Goal: Contribute content: Add original content to the website for others to see

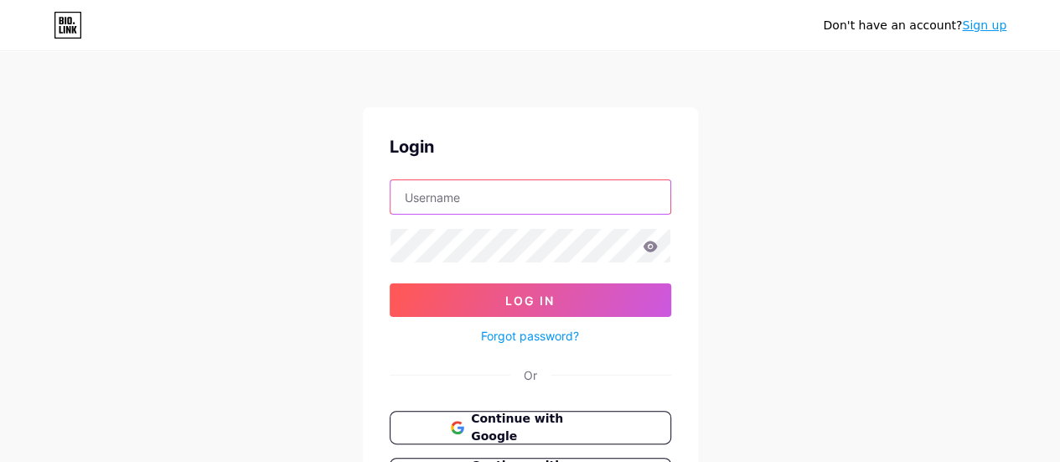
click at [469, 204] on input "text" at bounding box center [531, 197] width 280 height 34
paste input "[PERSON_NAME][EMAIL_ADDRESS][DOMAIN_NAME]"
type input "[PERSON_NAME][EMAIL_ADDRESS][DOMAIN_NAME]"
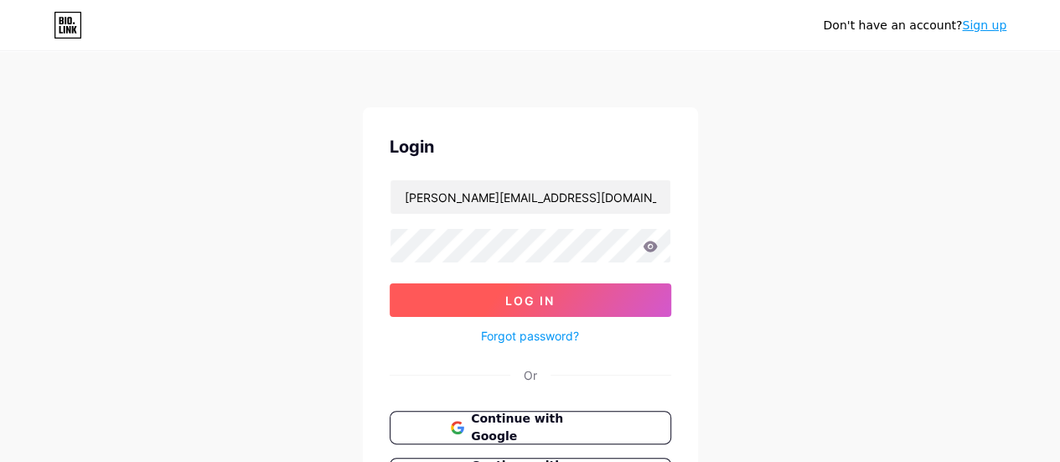
click at [523, 303] on span "Log In" at bounding box center [529, 300] width 49 height 14
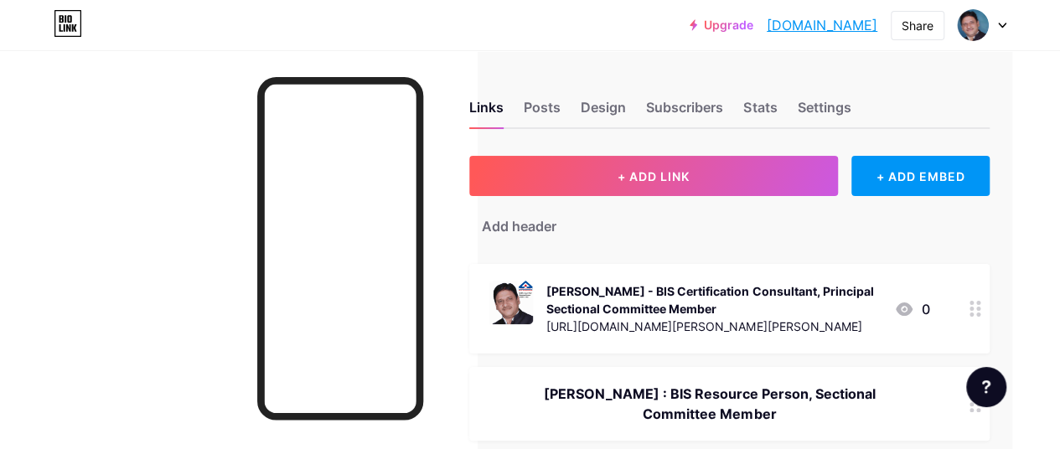
scroll to position [40, 54]
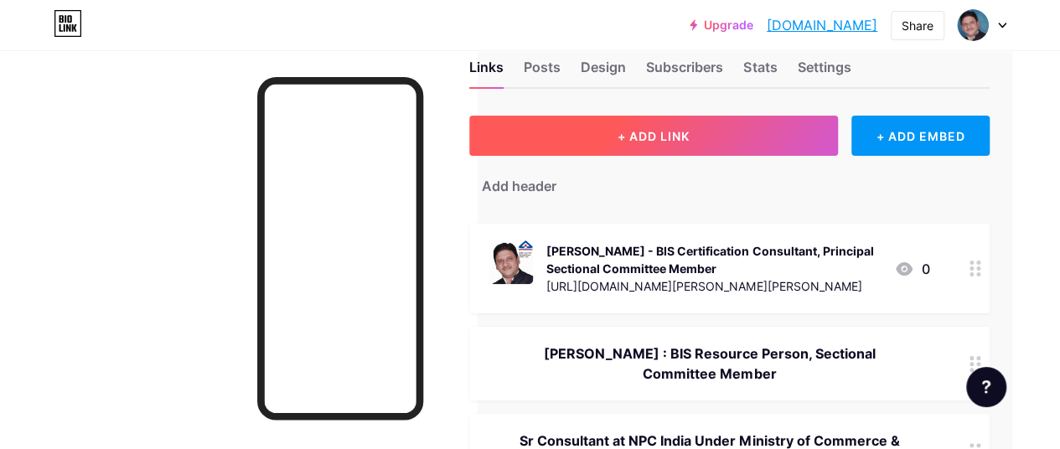
click at [704, 136] on button "+ ADD LINK" at bounding box center [653, 136] width 369 height 40
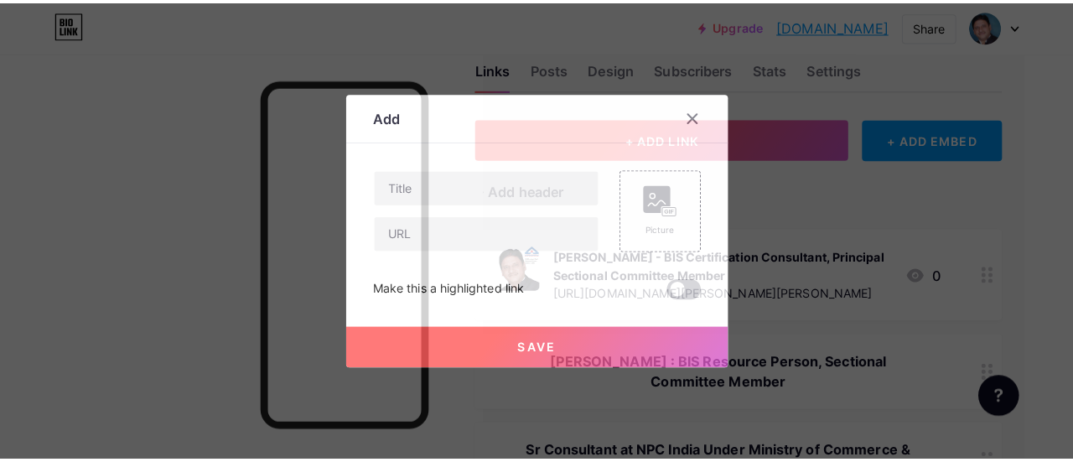
scroll to position [40, 41]
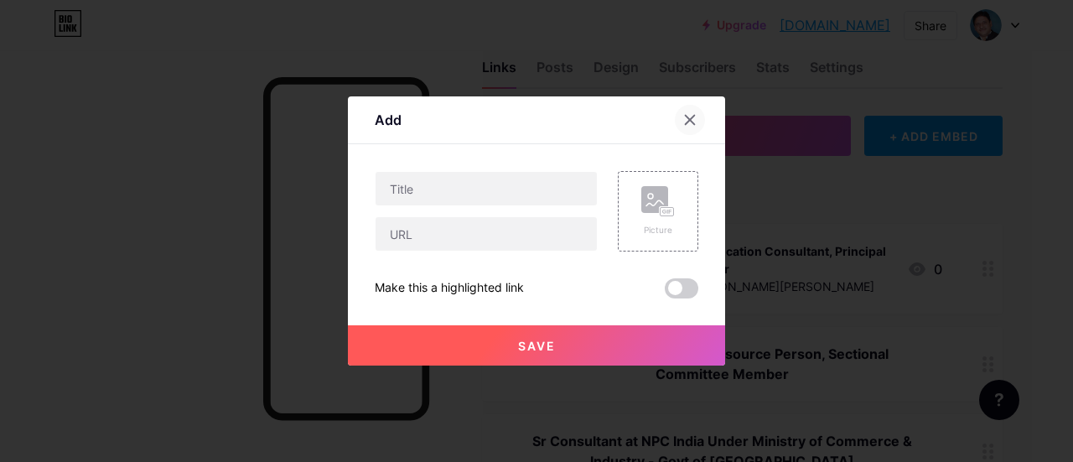
click at [690, 118] on icon at bounding box center [689, 119] width 13 height 13
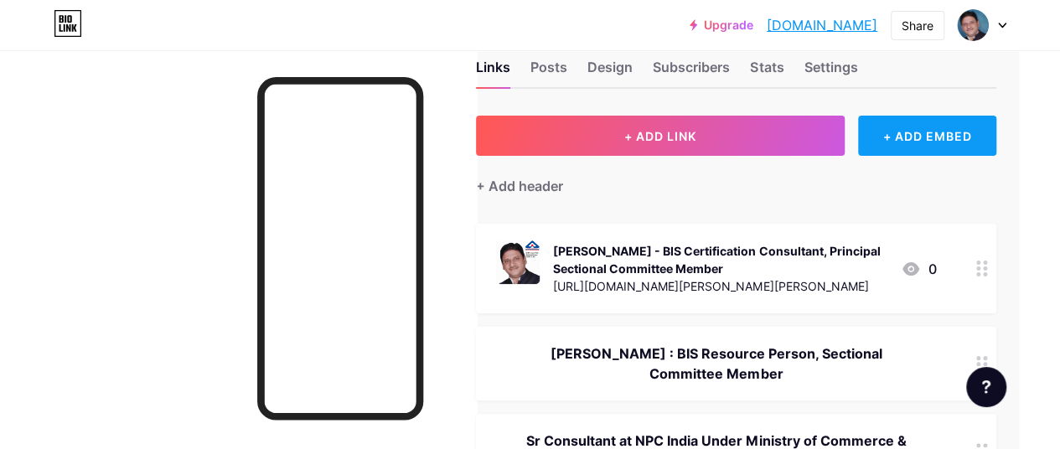
click at [925, 142] on div "+ ADD EMBED" at bounding box center [927, 136] width 138 height 40
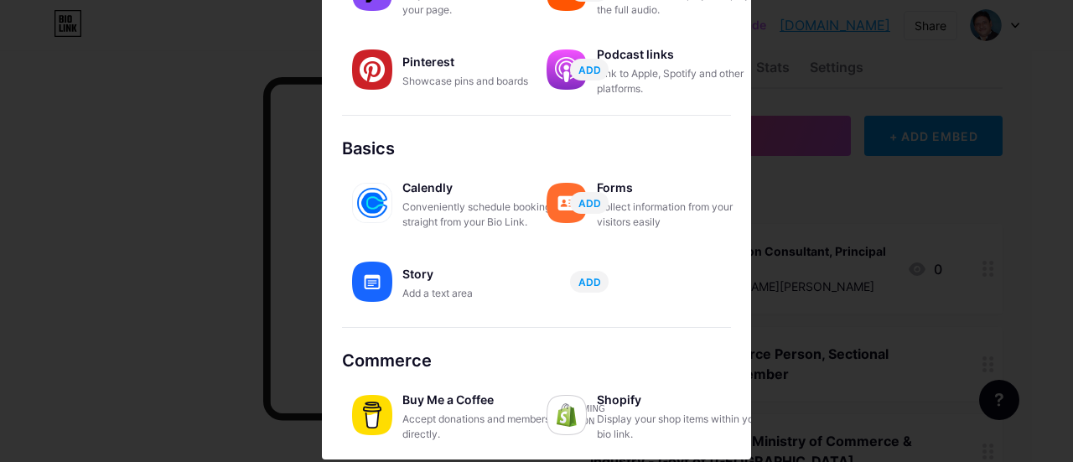
scroll to position [377, 0]
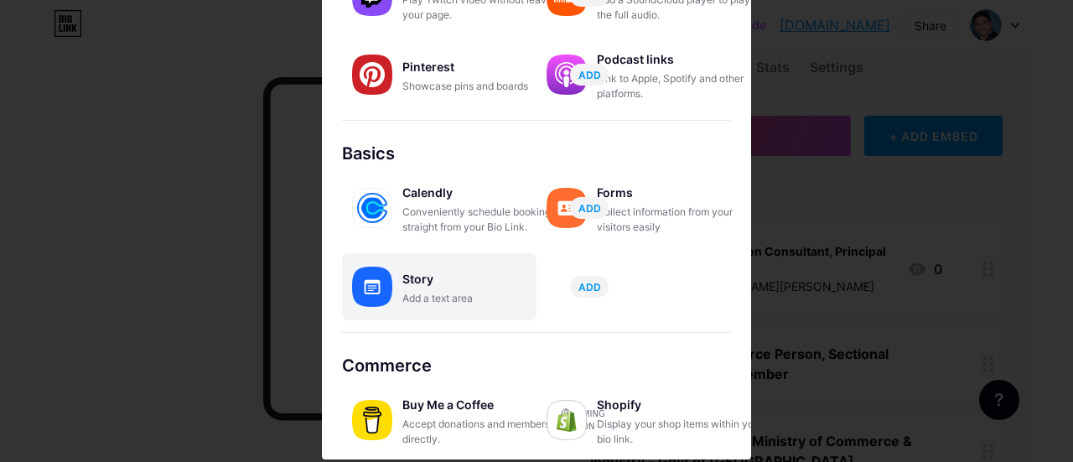
click at [413, 284] on div "Story" at bounding box center [486, 278] width 168 height 23
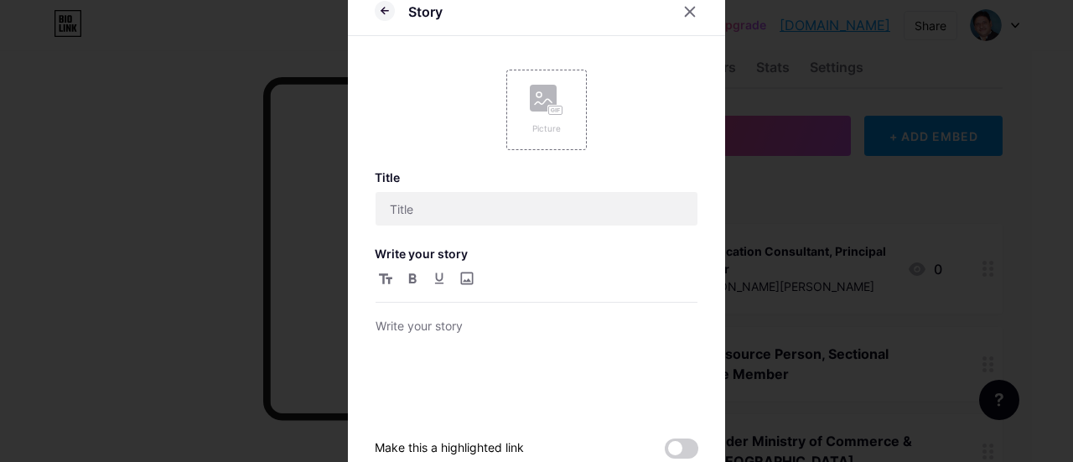
scroll to position [0, 0]
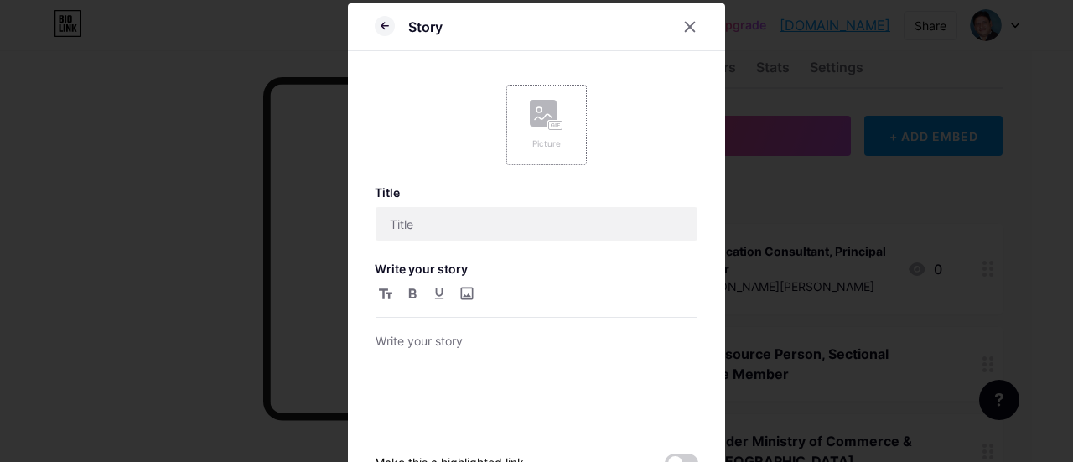
click at [551, 123] on icon at bounding box center [553, 125] width 4 height 4
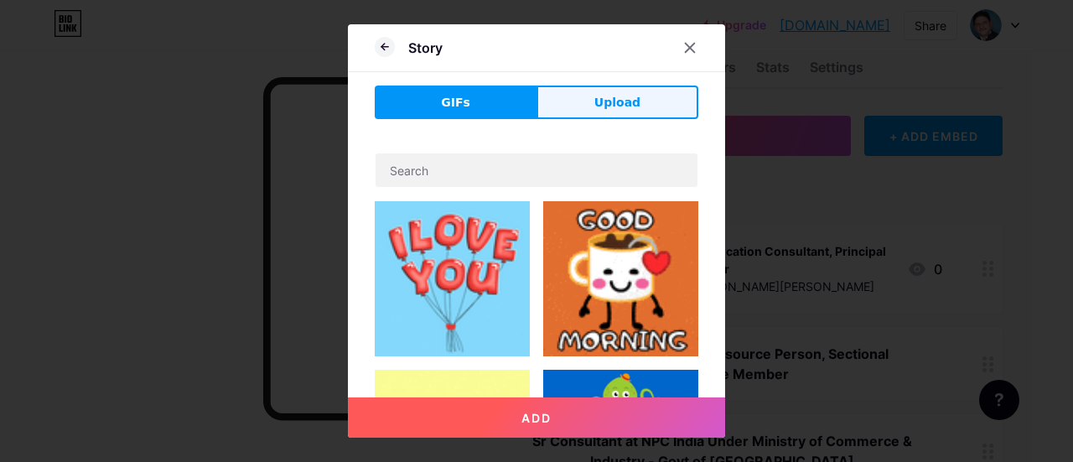
click at [603, 108] on span "Upload" at bounding box center [617, 103] width 46 height 18
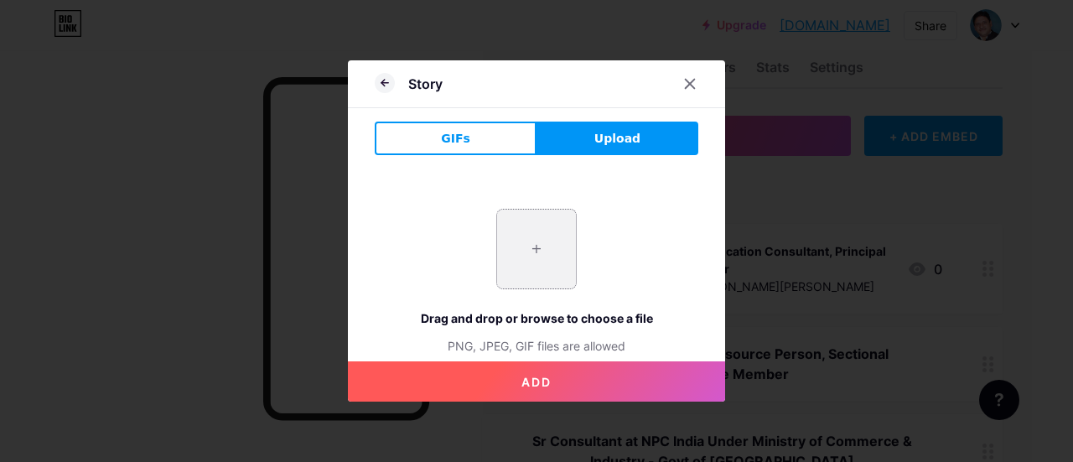
click at [541, 251] on input "file" at bounding box center [536, 249] width 79 height 79
type input "C:\fakepath\[PERSON_NAME] Felicitated Ratna Award by IBSEA on Teachers Day 2025…"
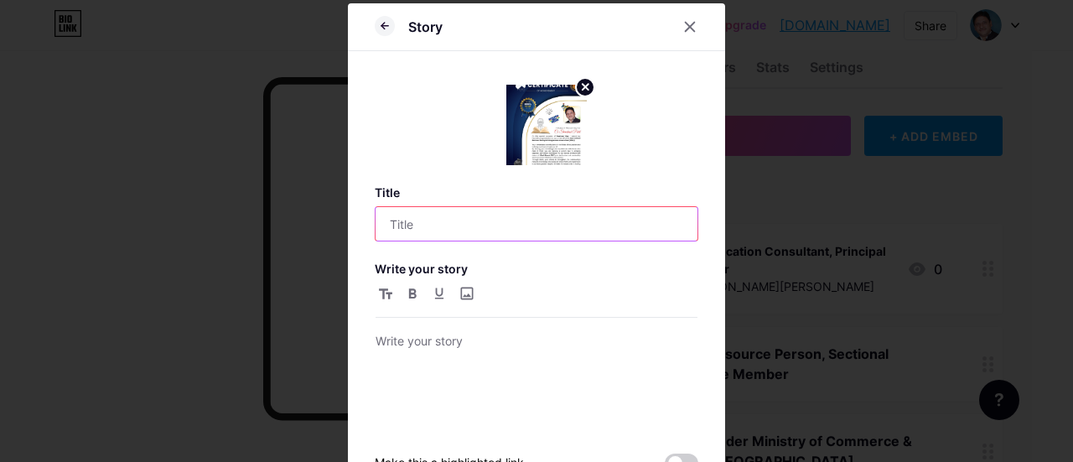
click at [486, 225] on input "text" at bounding box center [536, 224] width 322 height 34
type input "[PERSON_NAME] Received IBSEA Ratna Award 2025"
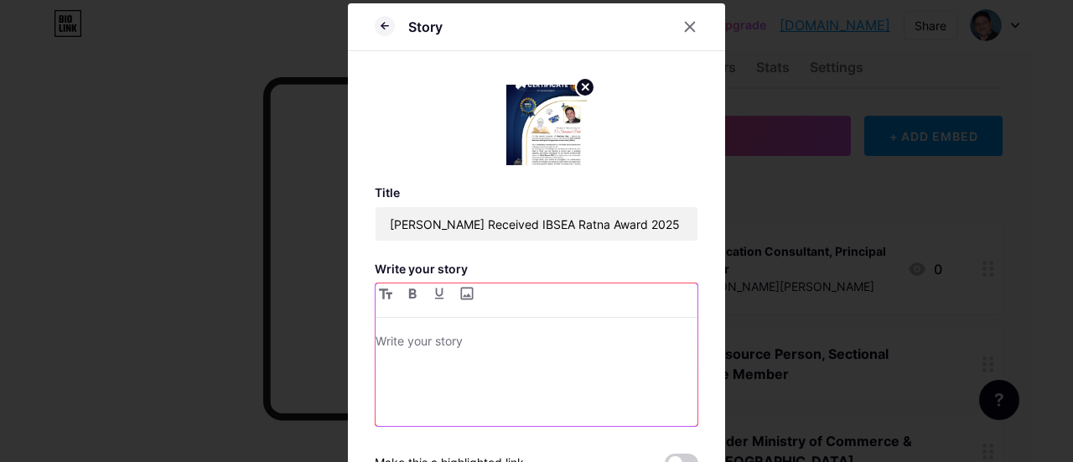
click at [453, 346] on p at bounding box center [536, 342] width 322 height 23
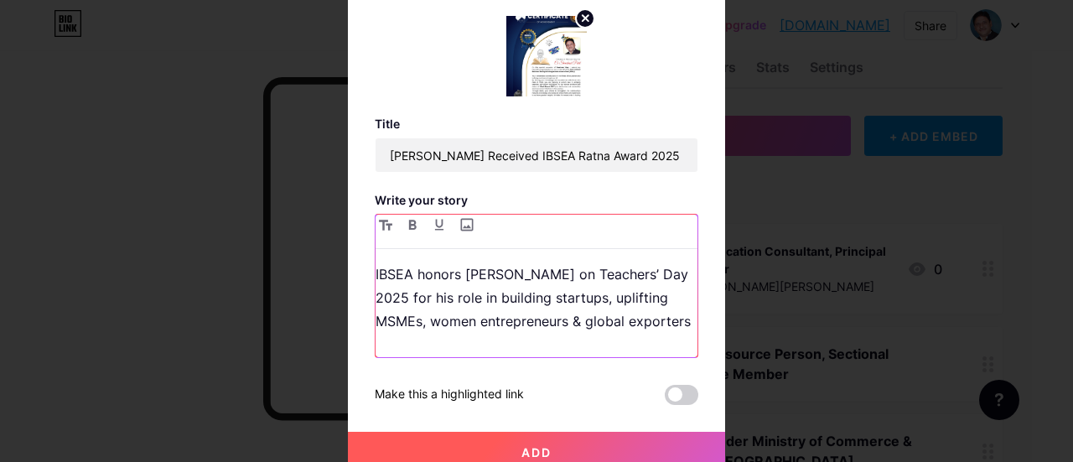
scroll to position [80, 0]
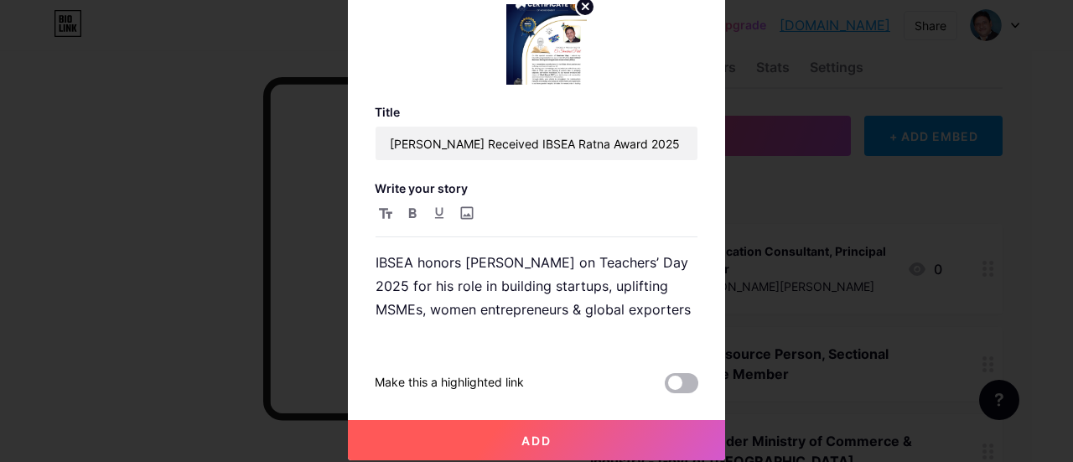
click at [682, 379] on span at bounding box center [682, 383] width 34 height 20
click at [665, 387] on input "checkbox" at bounding box center [665, 387] width 0 height 0
click at [548, 443] on button "Add" at bounding box center [536, 440] width 377 height 40
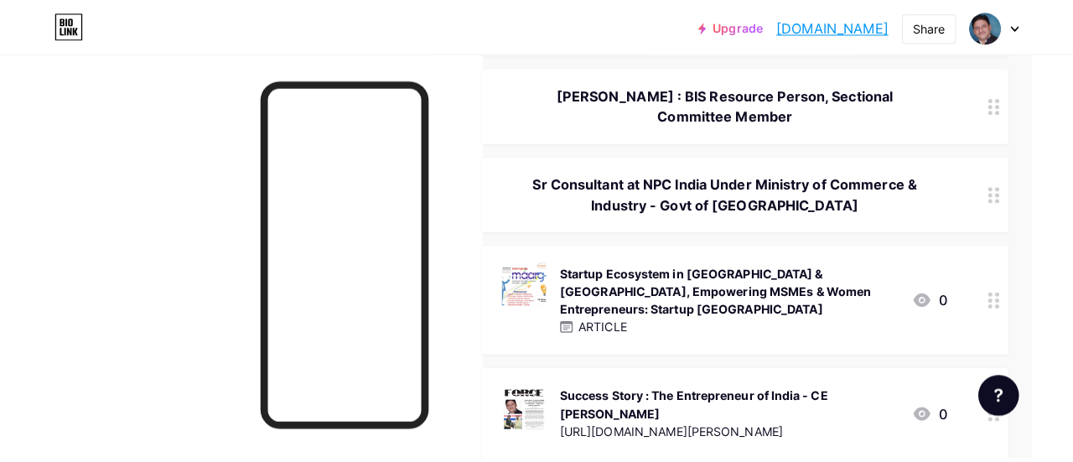
scroll to position [0, 41]
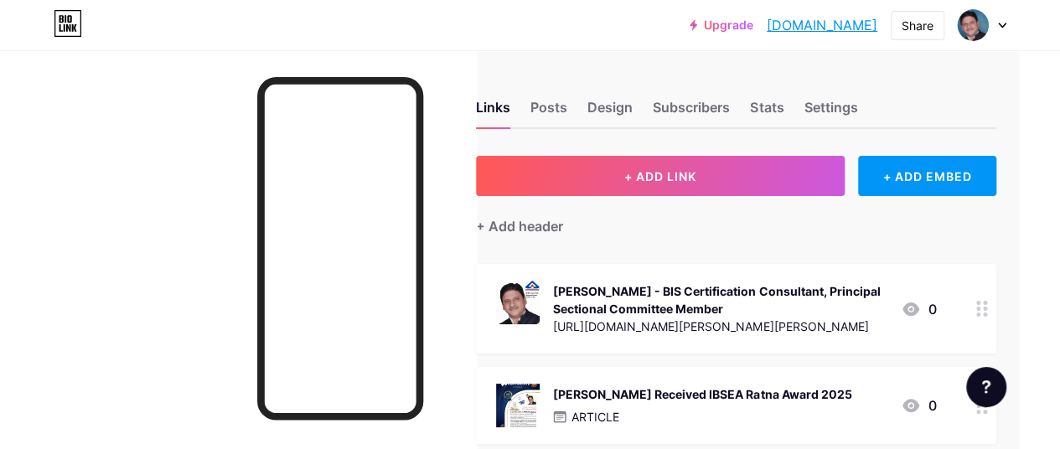
click at [999, 23] on icon at bounding box center [1002, 25] width 7 height 4
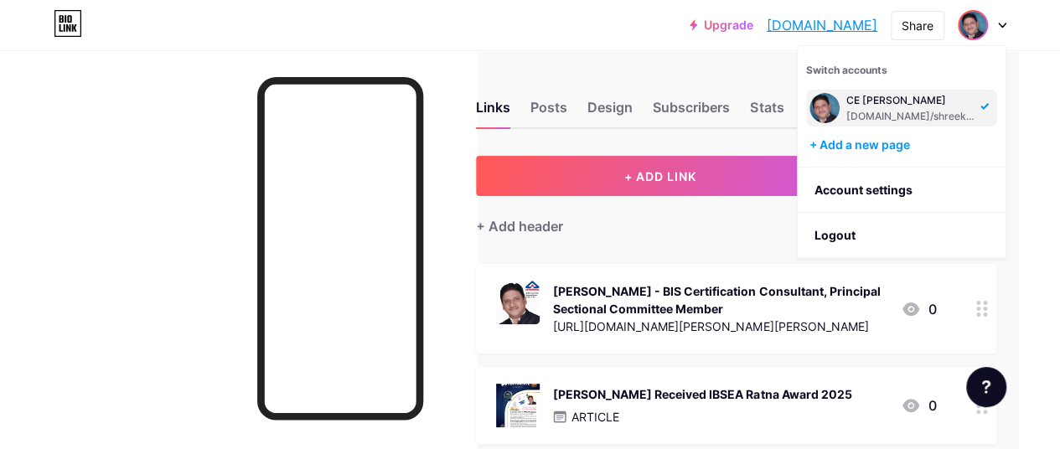
click at [722, 399] on div "[PERSON_NAME] Received IBSEA Ratna Award 2025" at bounding box center [702, 395] width 298 height 18
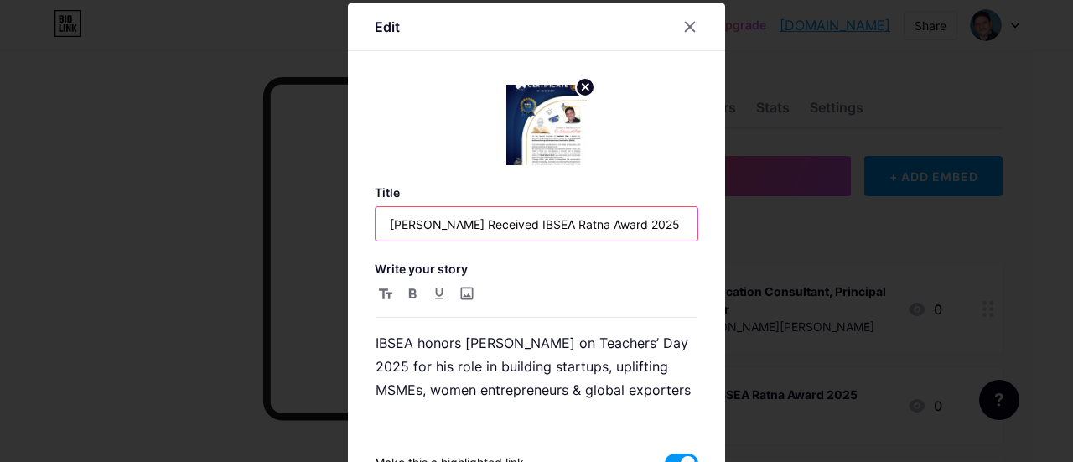
click at [496, 224] on input "[PERSON_NAME] Received IBSEA Ratna Award 2025" at bounding box center [536, 224] width 322 height 34
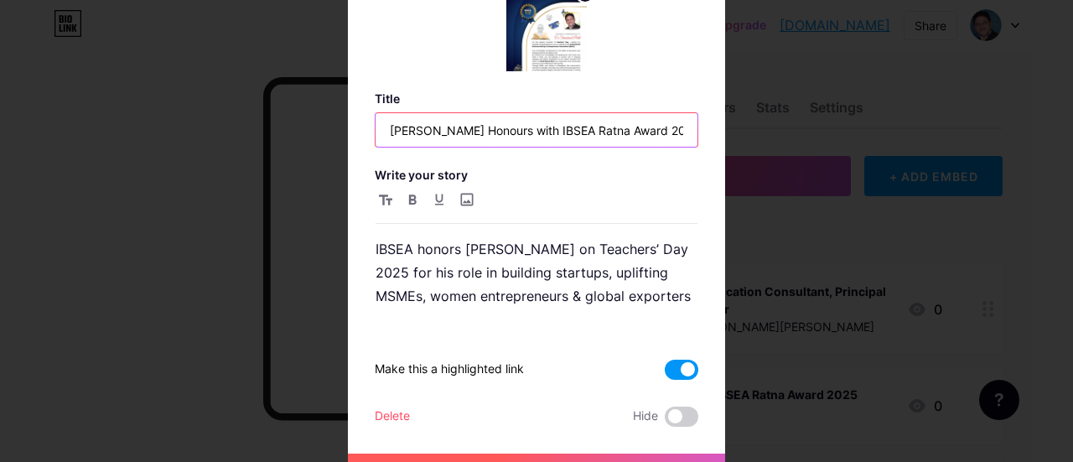
type input "[PERSON_NAME] Honours with IBSEA Ratna Award 2025"
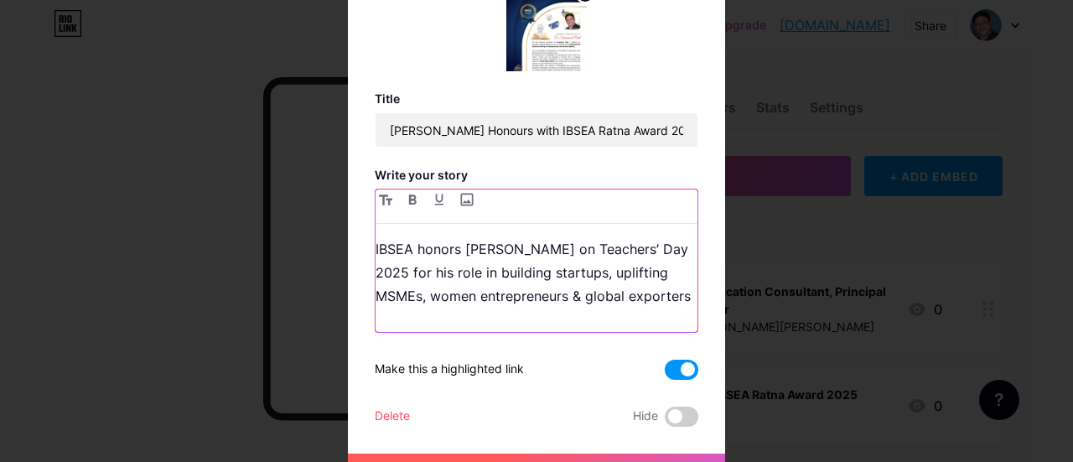
click at [519, 275] on p "IBSEA honors [PERSON_NAME] on Teachers’ Day 2025 for his role in building start…" at bounding box center [536, 272] width 322 height 70
click at [555, 247] on p "IBSEA honors [PERSON_NAME] on Teachers’ Day 2025 for his role in building start…" at bounding box center [536, 272] width 322 height 70
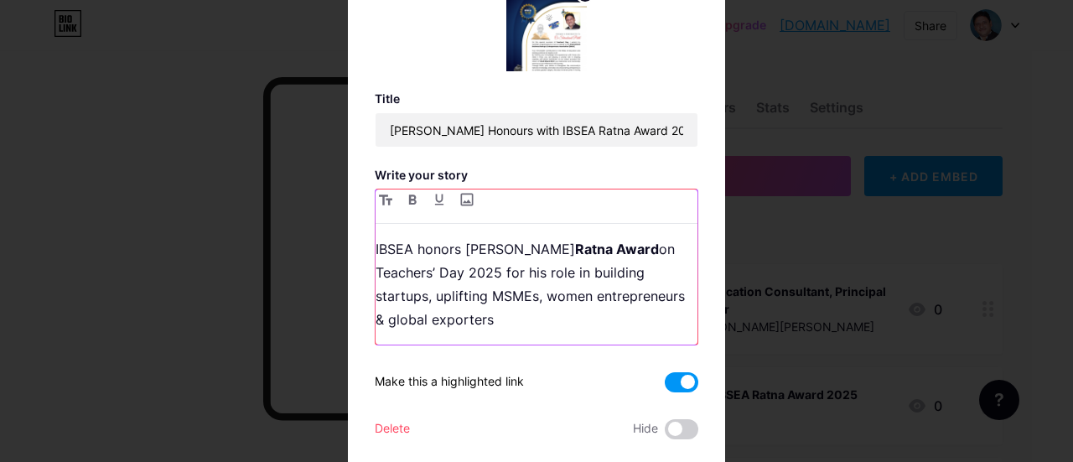
click at [535, 333] on div "IBSEA honors [PERSON_NAME] [PERSON_NAME] Award on Teachers’ Day 2025 for his ro…" at bounding box center [536, 290] width 322 height 107
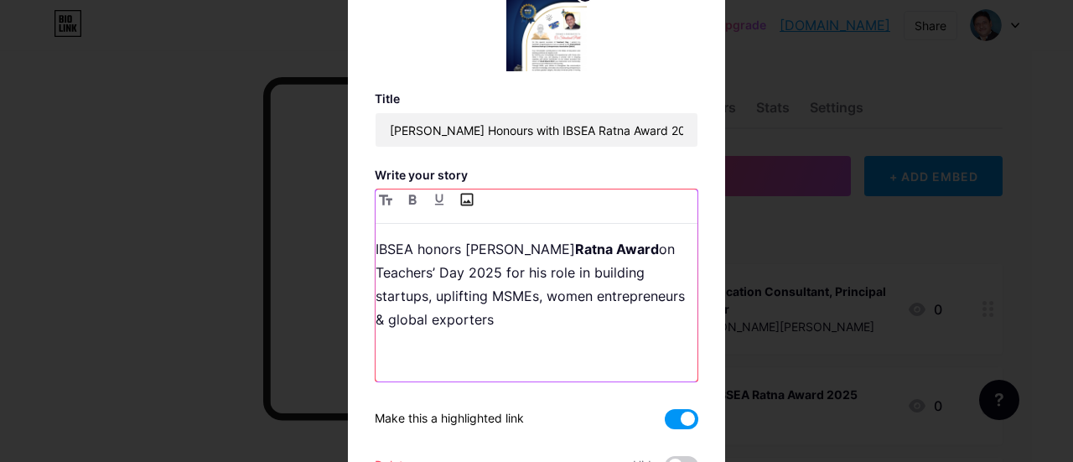
click at [457, 197] on input "file" at bounding box center [466, 199] width 20 height 20
type input "C:\fakepath\[PERSON_NAME] Felicitated Ratna Award by IBSEA on Teachers Day 2025…"
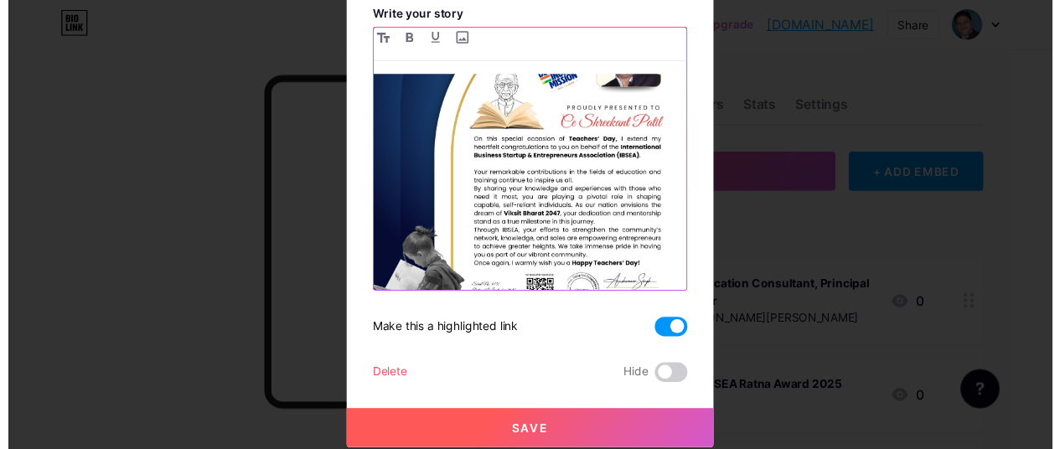
scroll to position [343, 0]
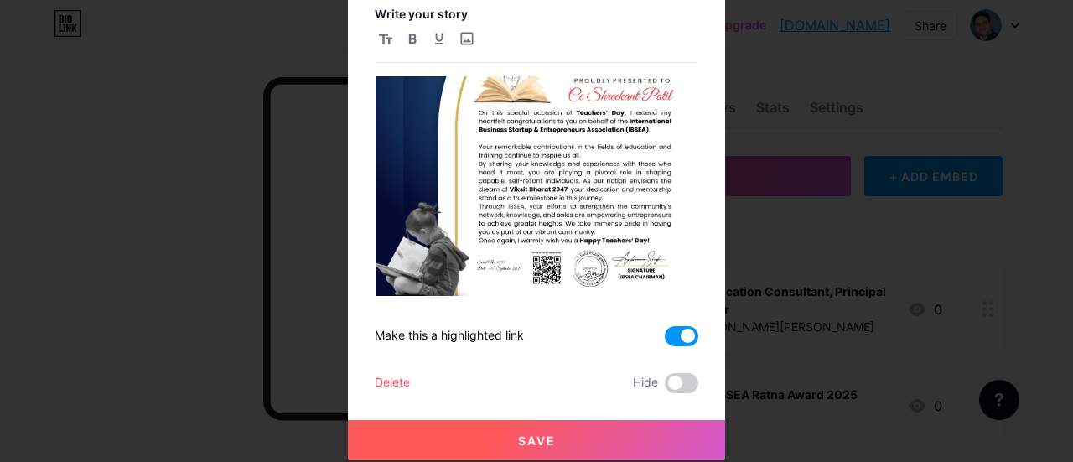
click at [538, 433] on span "Save" at bounding box center [537, 440] width 38 height 14
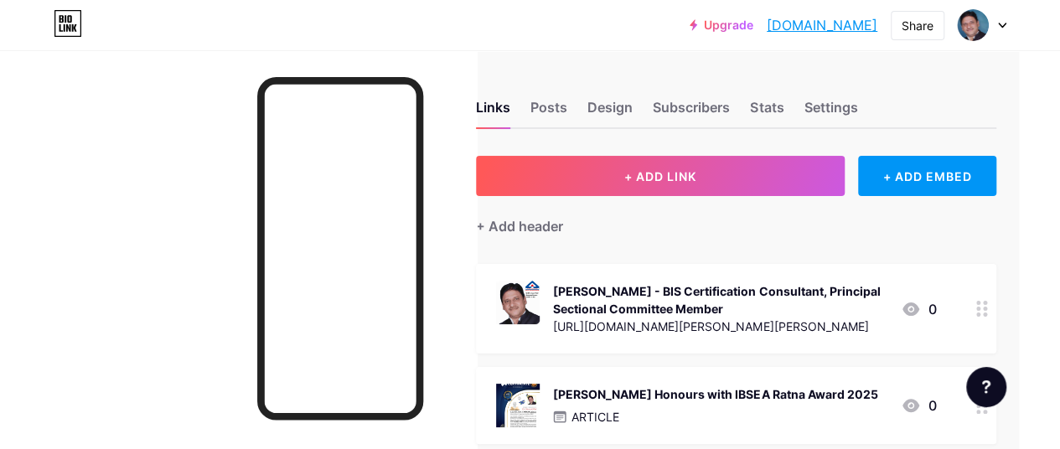
click at [1001, 18] on div at bounding box center [982, 25] width 49 height 30
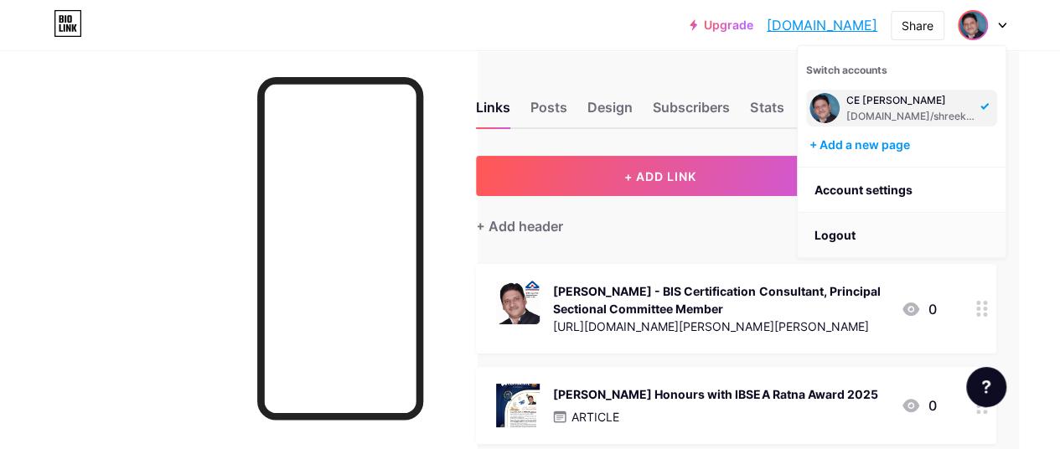
click at [841, 240] on li "Logout" at bounding box center [902, 235] width 208 height 45
